Goal: Find specific page/section: Find specific page/section

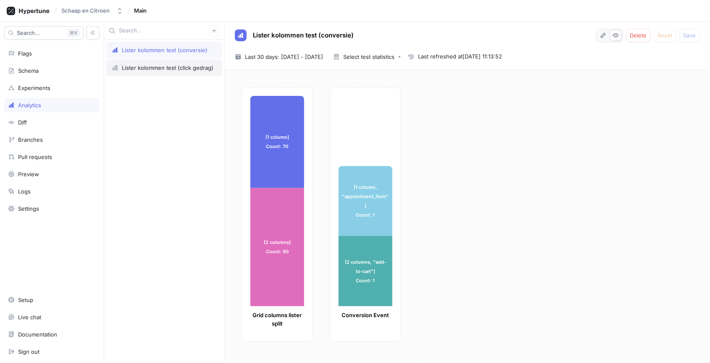
click at [169, 67] on div "Lister kolommen test (click gedrag)" at bounding box center [168, 67] width 92 height 7
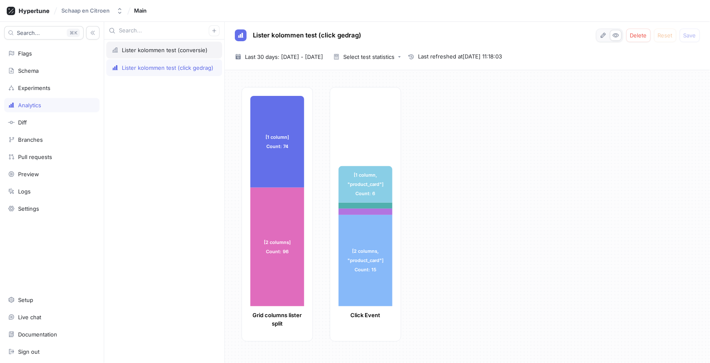
click at [172, 50] on div "Lister kolommen test (conversie)" at bounding box center [165, 50] width 86 height 7
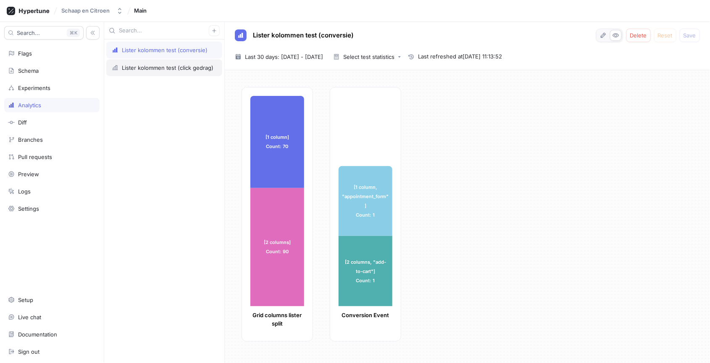
click at [139, 66] on div "Lister kolommen test (click gedrag)" at bounding box center [168, 67] width 92 height 7
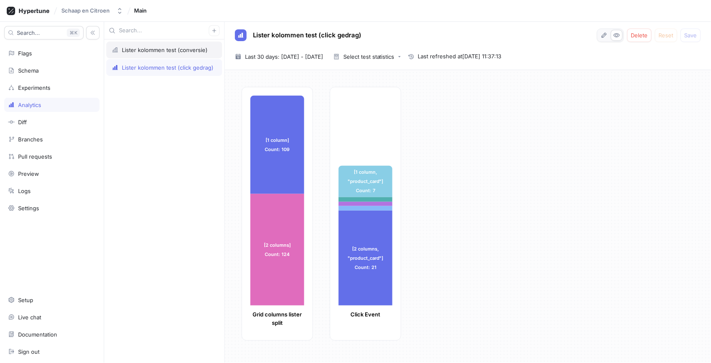
click at [159, 49] on div "Lister kolommen test (conversie)" at bounding box center [165, 50] width 86 height 7
